Goal: Task Accomplishment & Management: Use online tool/utility

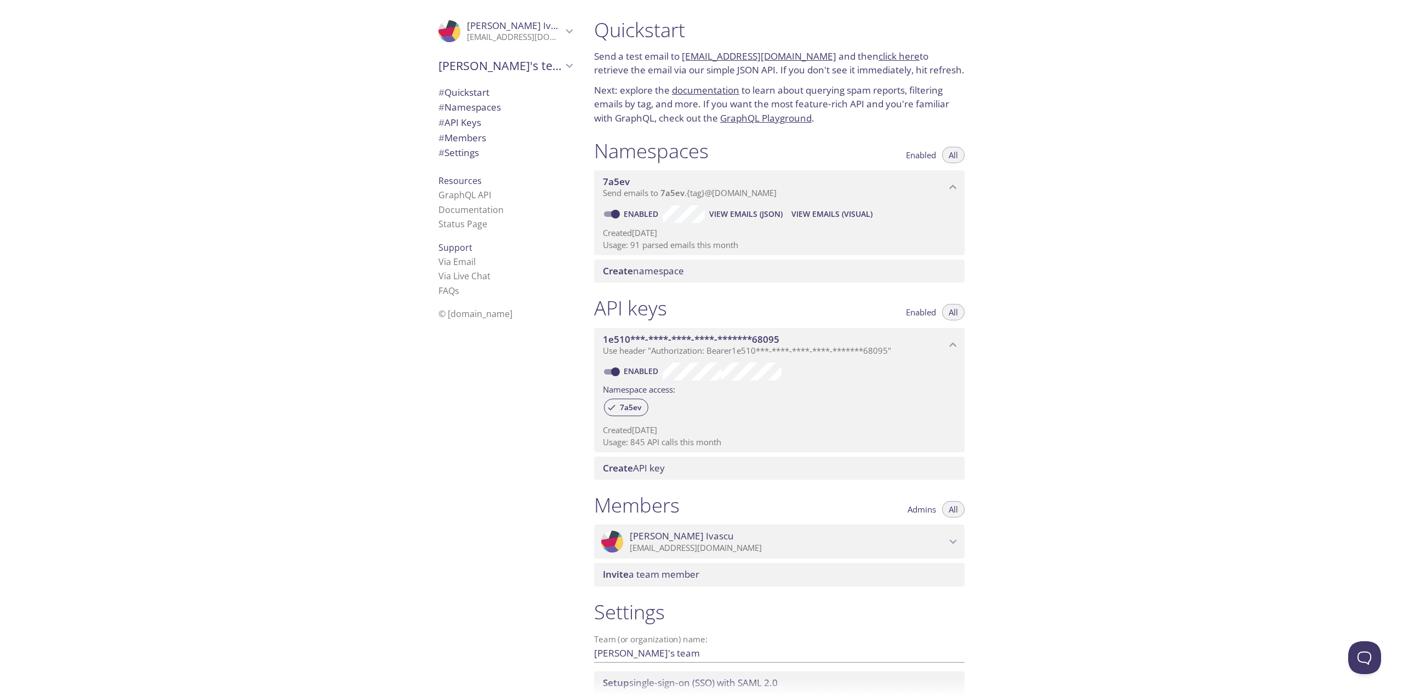
click at [765, 217] on span "View Emails (JSON)" at bounding box center [745, 214] width 73 height 13
click at [848, 209] on span "View Emails (Visual)" at bounding box center [831, 214] width 81 height 13
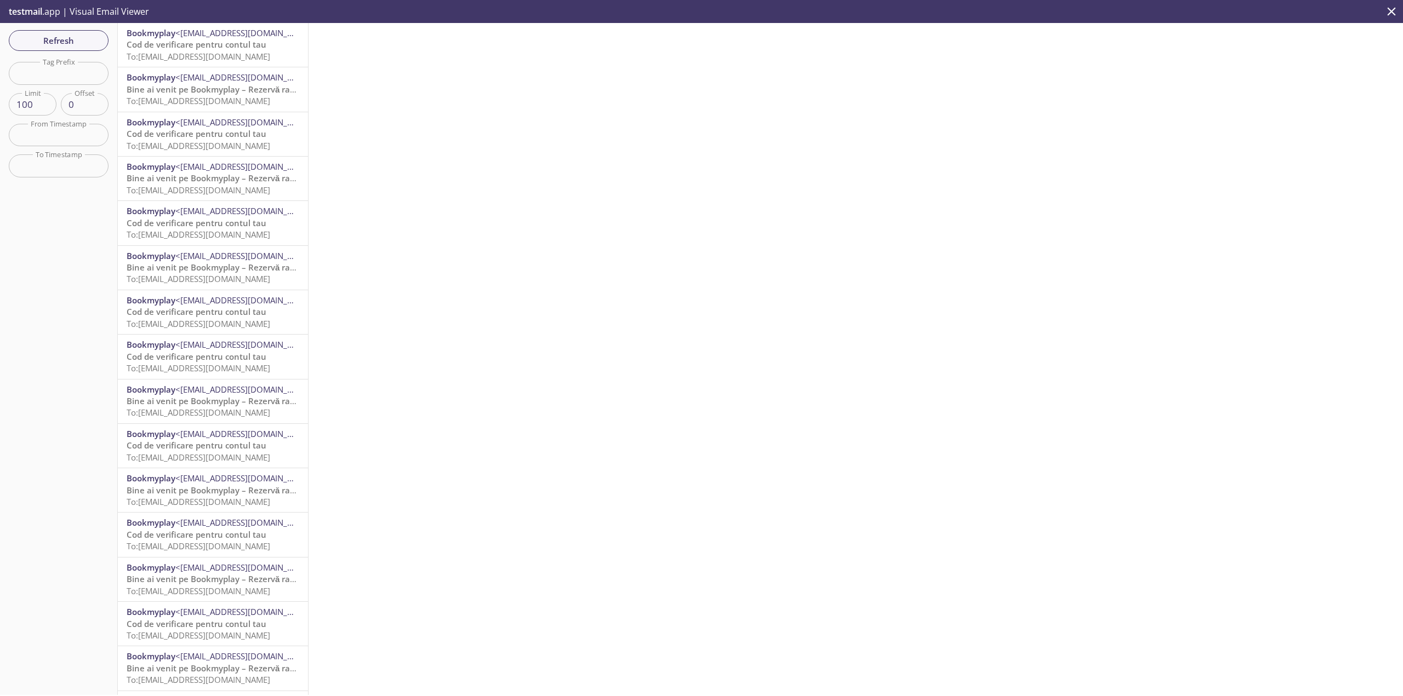
click at [220, 53] on span "To: 7a5ev.tst-1760366560237@inbox.testmail.app" at bounding box center [199, 56] width 144 height 11
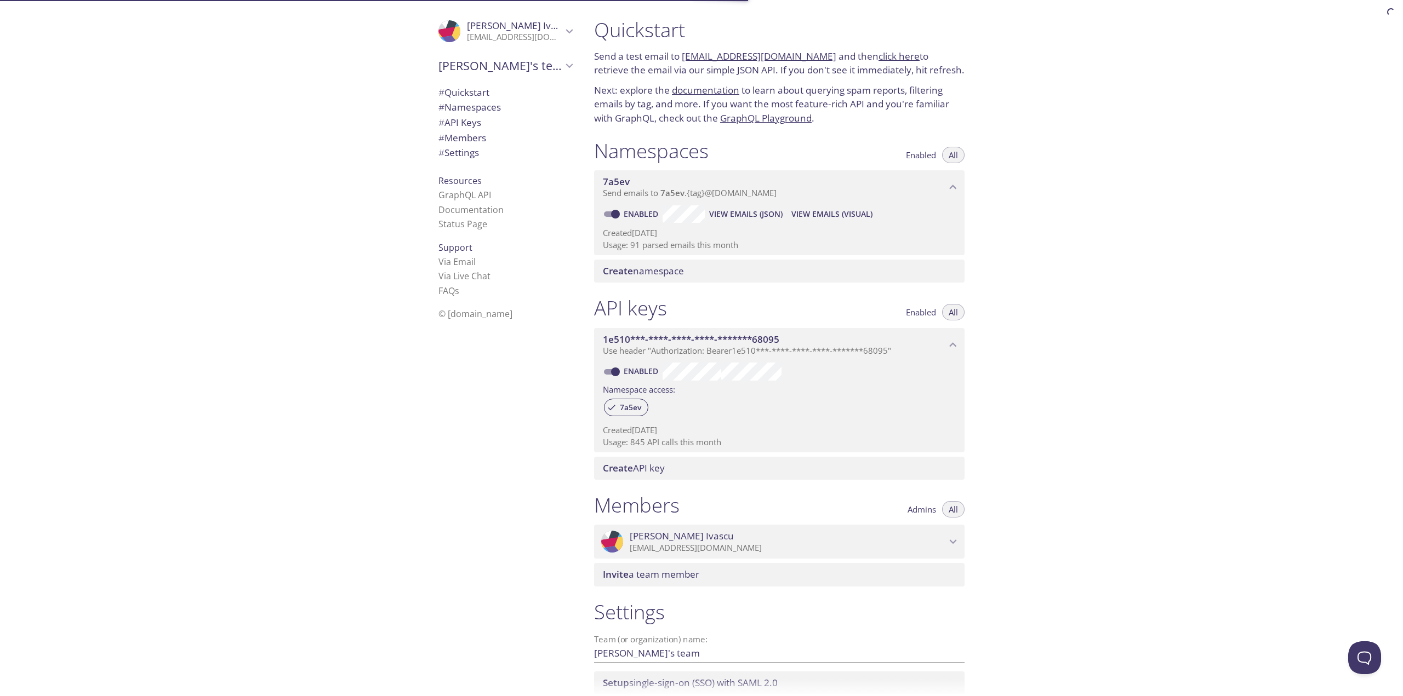
click at [733, 207] on button "View Emails (JSON)" at bounding box center [746, 214] width 82 height 18
